Goal: Use online tool/utility: Utilize a website feature to perform a specific function

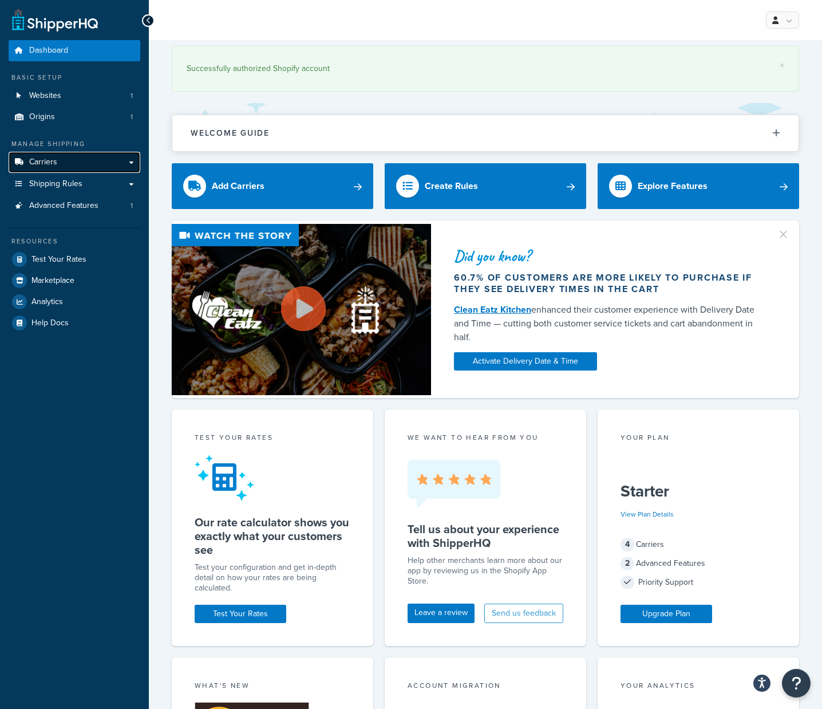
click at [45, 161] on span "Carriers" at bounding box center [43, 162] width 28 height 10
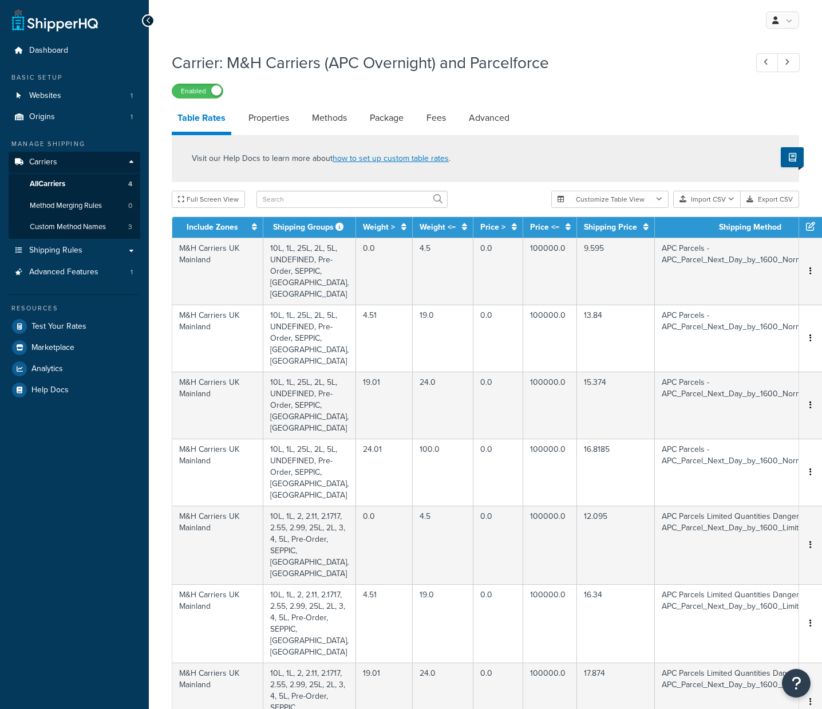
select select "25"
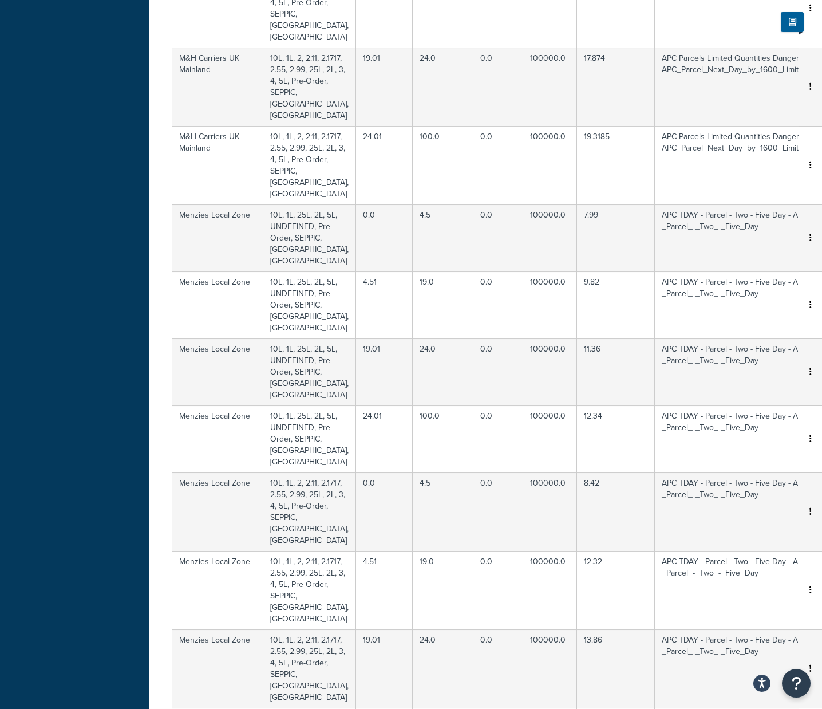
scroll to position [1079, 0]
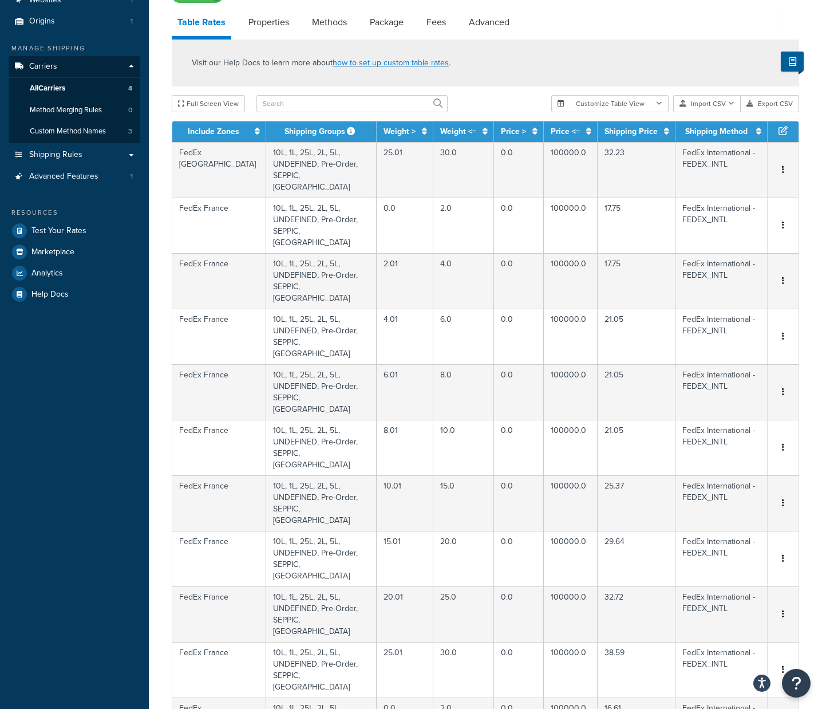
scroll to position [621, 0]
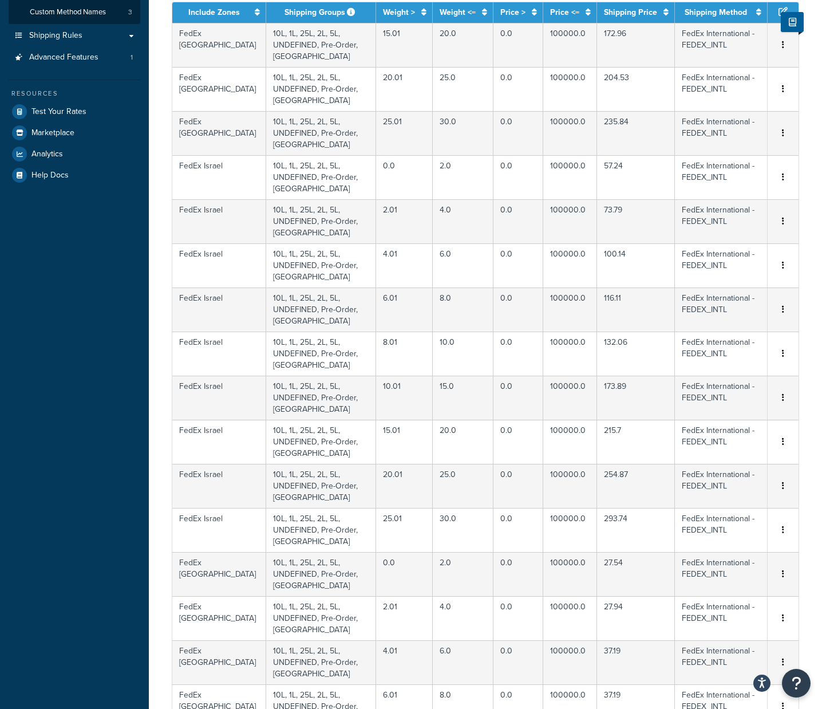
scroll to position [507, 0]
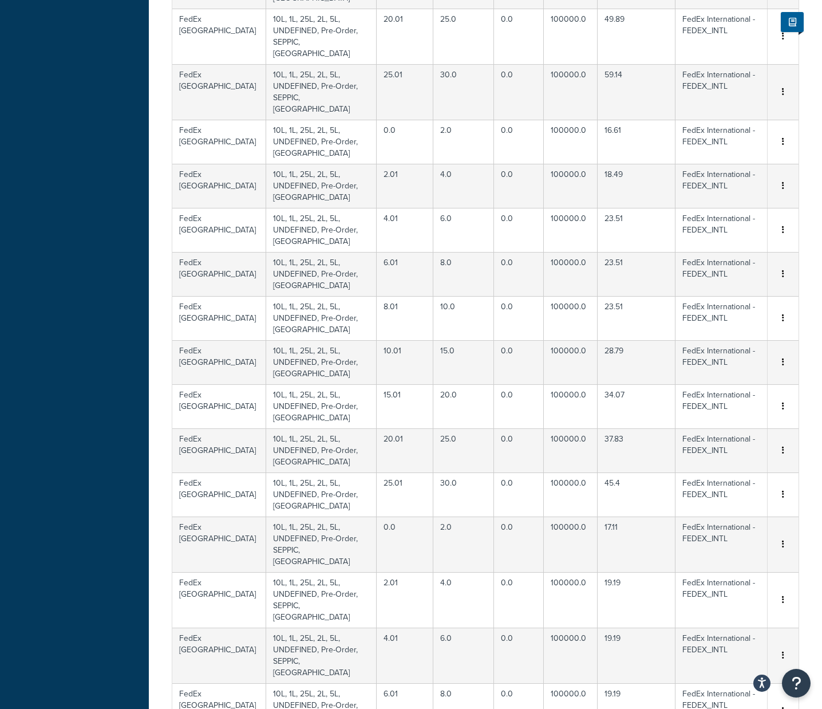
scroll to position [690, 0]
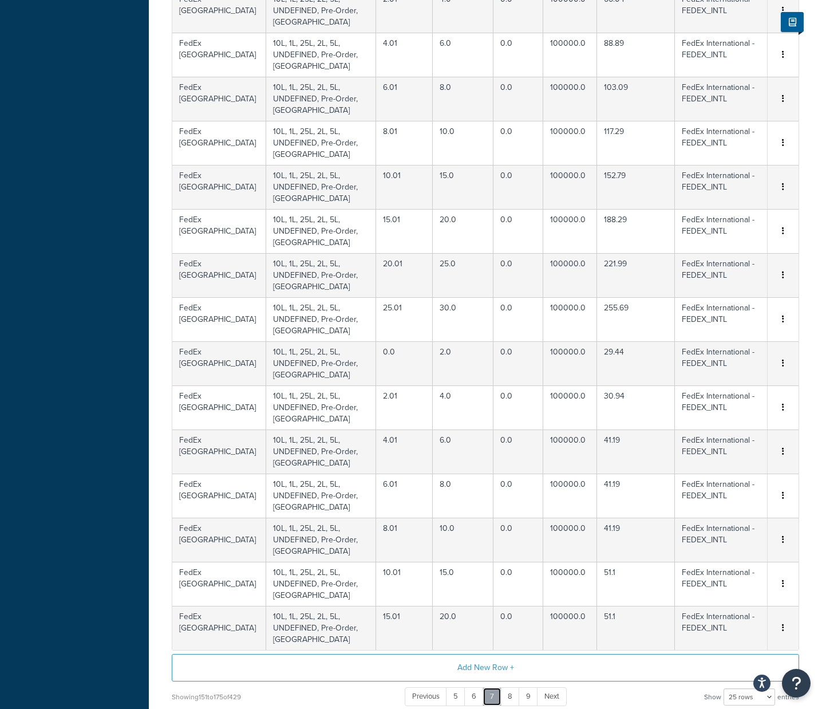
scroll to position [507, 0]
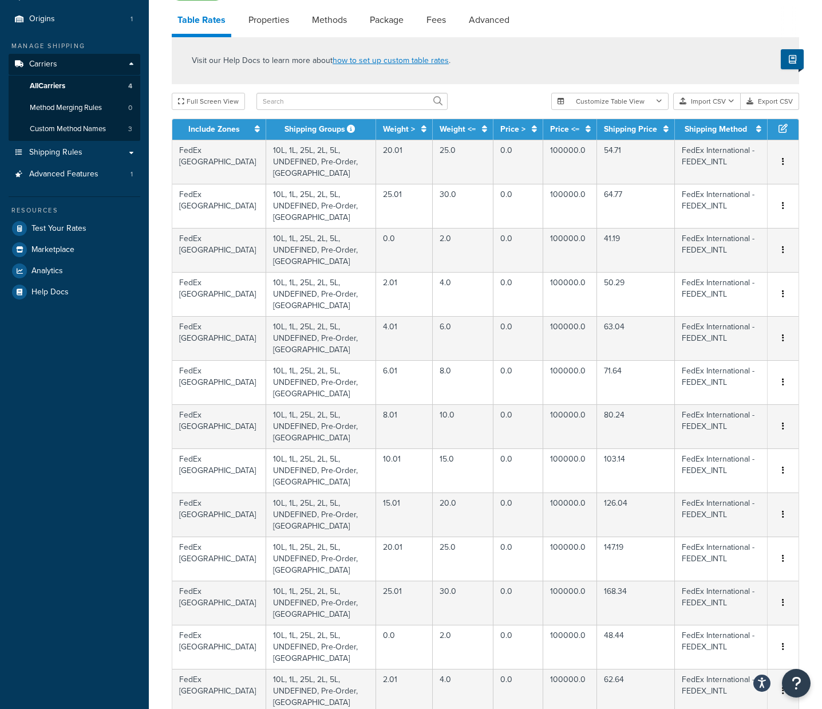
scroll to position [793, 0]
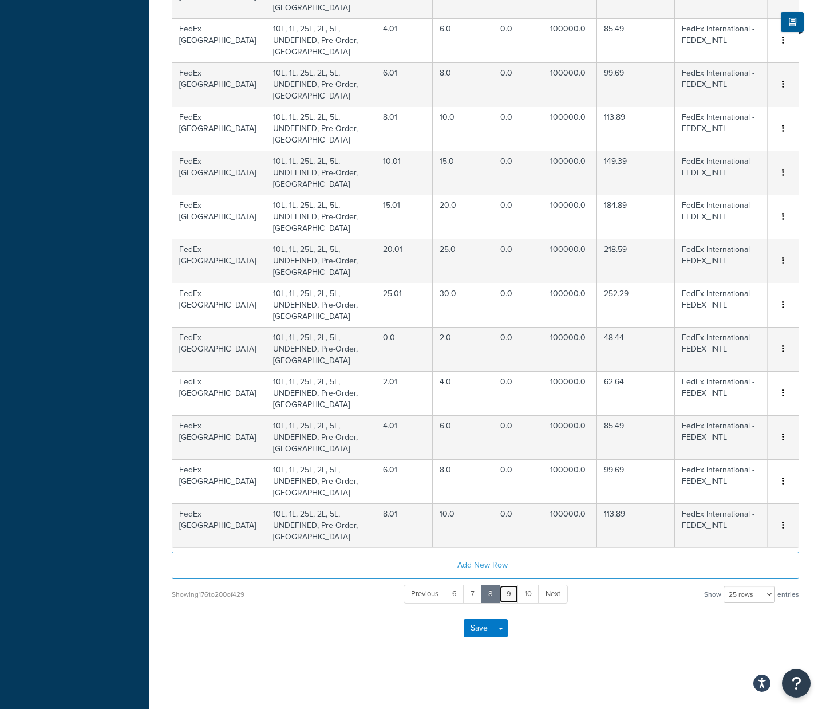
click at [509, 596] on link "9" at bounding box center [508, 593] width 19 height 19
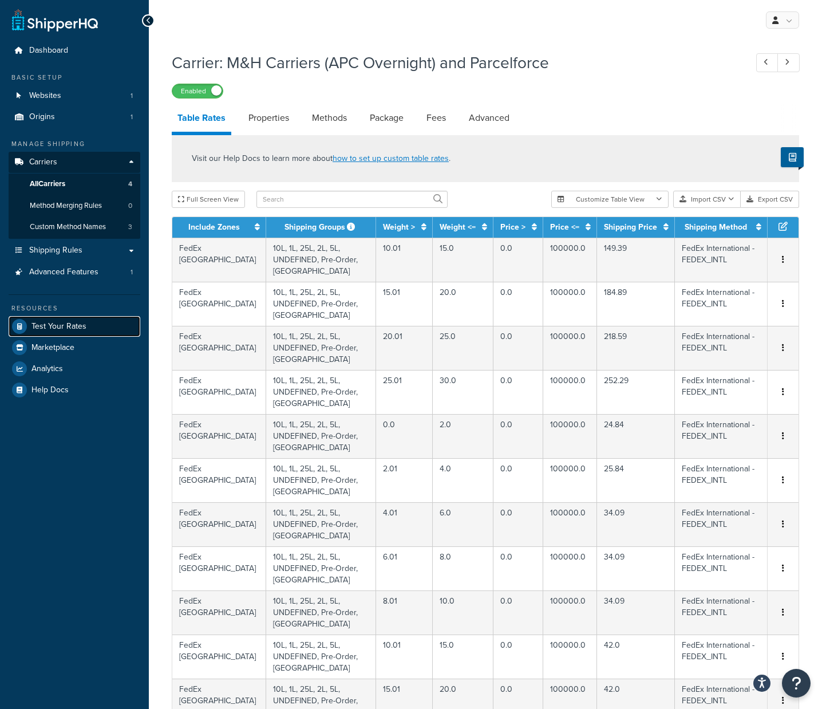
click at [61, 323] on span "Test Your Rates" at bounding box center [58, 327] width 55 height 10
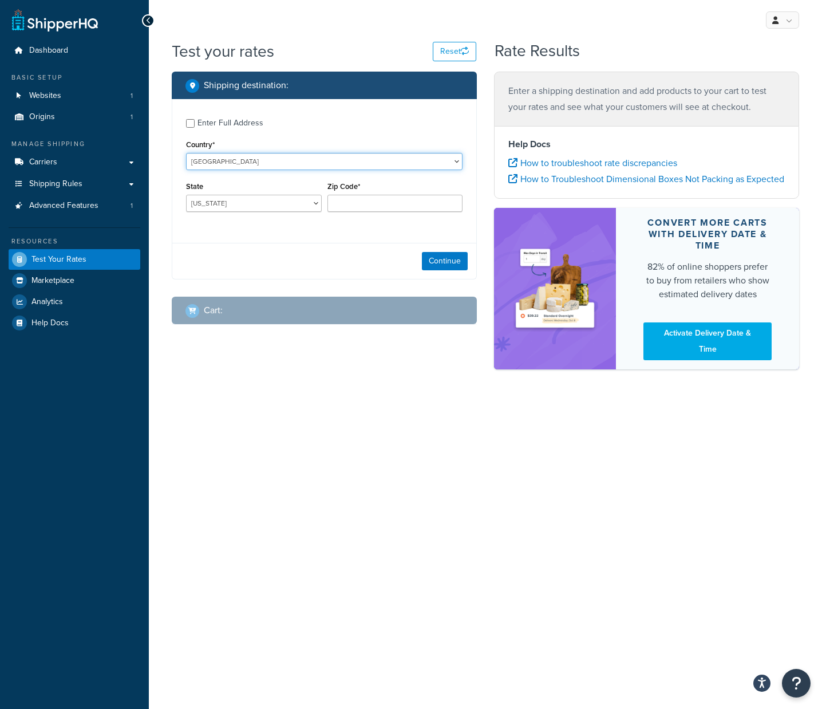
select select "FI"
click option "Finland" at bounding box center [0, 0] width 0 height 0
click at [247, 143] on div "Country* United States United Kingdom Afghanistan Åland Islands Albania Algeria…" at bounding box center [324, 153] width 276 height 33
click at [346, 200] on input "Zip Code*" at bounding box center [395, 203] width 136 height 17
paste input "11710"
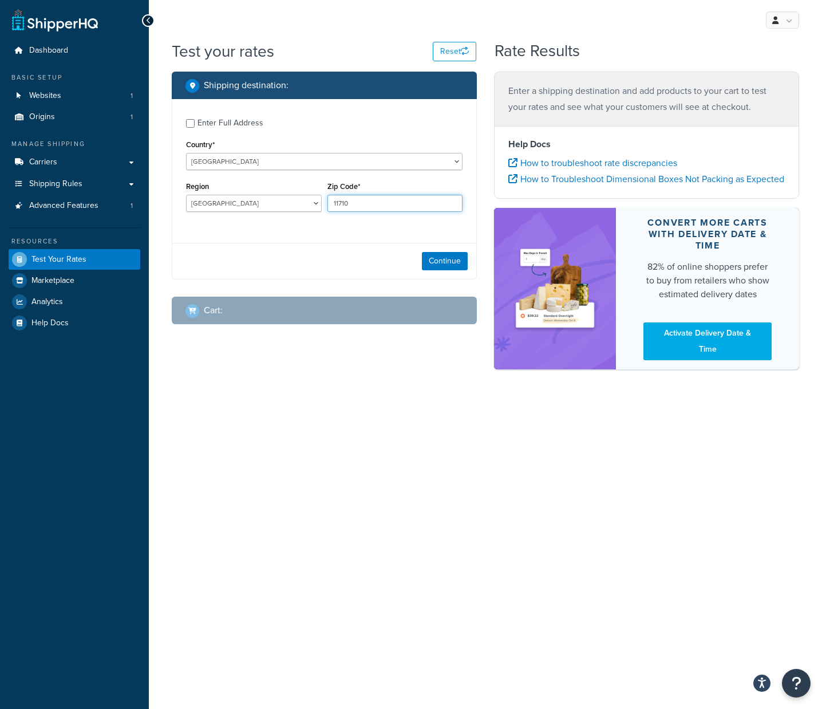
type input "11710"
click at [186, 195] on select "Åland Central Finland Central Ostrobothnia Etelä-Savo Häme Itä-Uusimaa Kainuu K…" at bounding box center [254, 203] width 136 height 17
click at [375, 381] on div "Shipping destination : Enter Full Address Country* United States United Kingdom…" at bounding box center [485, 226] width 644 height 309
click at [186, 195] on select "Åland Central Finland Central Ostrobothnia Etelä-Savo Häme Itä-Uusimaa Kainuu K…" at bounding box center [254, 203] width 136 height 17
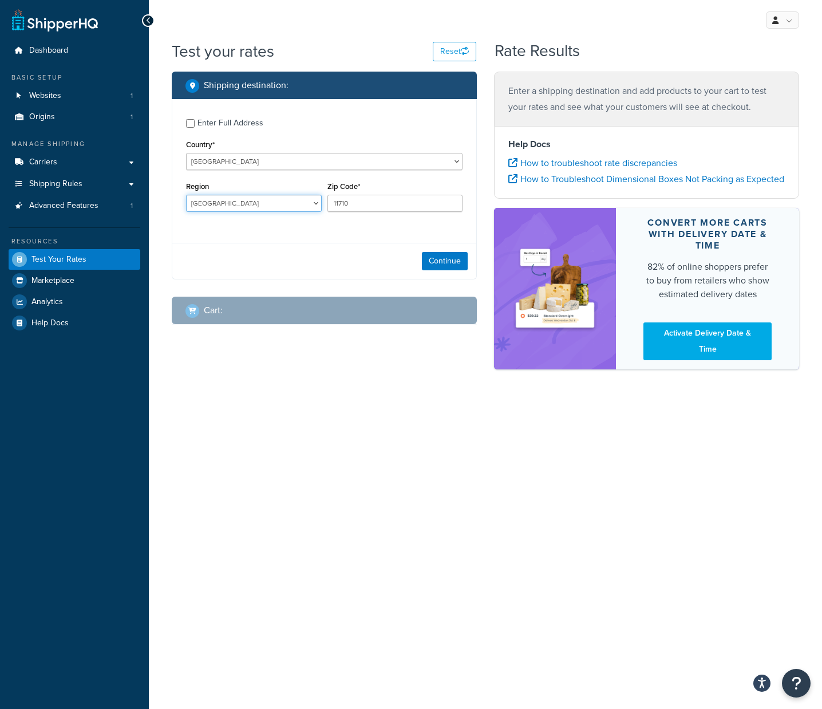
click at [186, 195] on select "Åland Central Finland Central Ostrobothnia Etelä-Savo Häme Itä-Uusimaa Kainuu K…" at bounding box center [254, 203] width 136 height 17
select select "PH"
click option "Päijät-Häme" at bounding box center [0, 0] width 0 height 0
click at [186, 195] on select "Åland Central Finland Central Ostrobothnia Etelä-Savo Häme Itä-Uusimaa Kainuu K…" at bounding box center [254, 203] width 136 height 17
click at [383, 258] on div "Continue" at bounding box center [324, 261] width 304 height 36
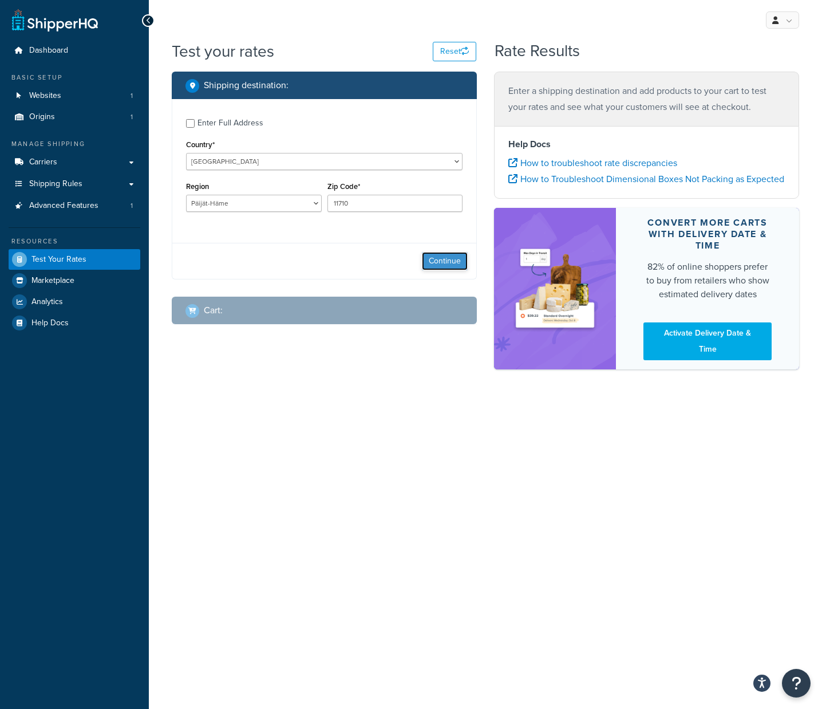
click at [449, 261] on button "Continue" at bounding box center [445, 261] width 46 height 18
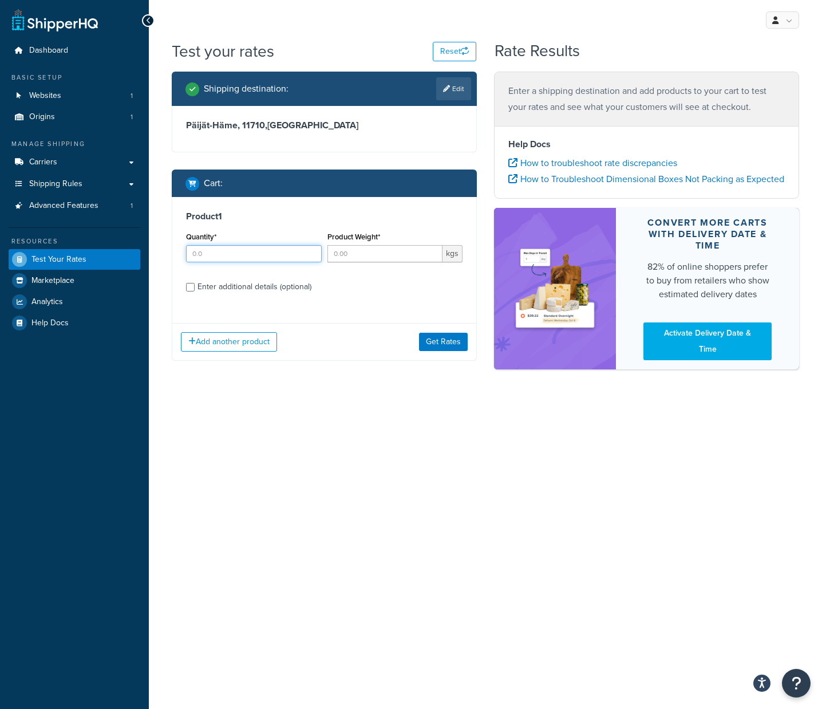
click at [213, 255] on input "Quantity*" at bounding box center [254, 253] width 136 height 17
type input "1"
click at [354, 251] on input "Product Weight*" at bounding box center [385, 253] width 116 height 17
type input "4"
click at [427, 345] on button "Get Rates" at bounding box center [443, 342] width 49 height 18
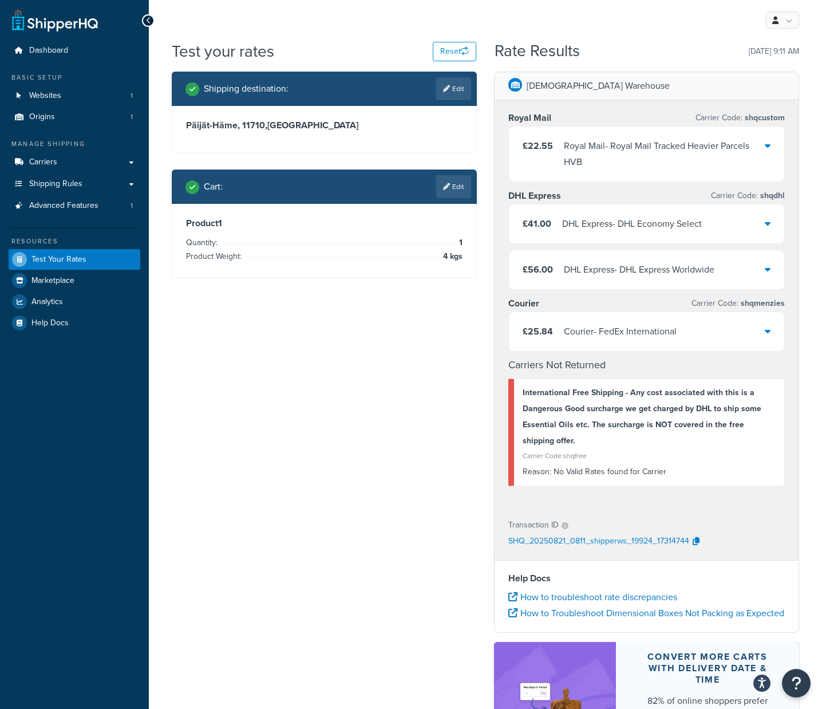
click at [278, 340] on div "Shipping destination : Edit Päijät-Häme, 11710 , Finland Cart : Edit Product 1 …" at bounding box center [485, 443] width 644 height 743
